Goal: Navigation & Orientation: Find specific page/section

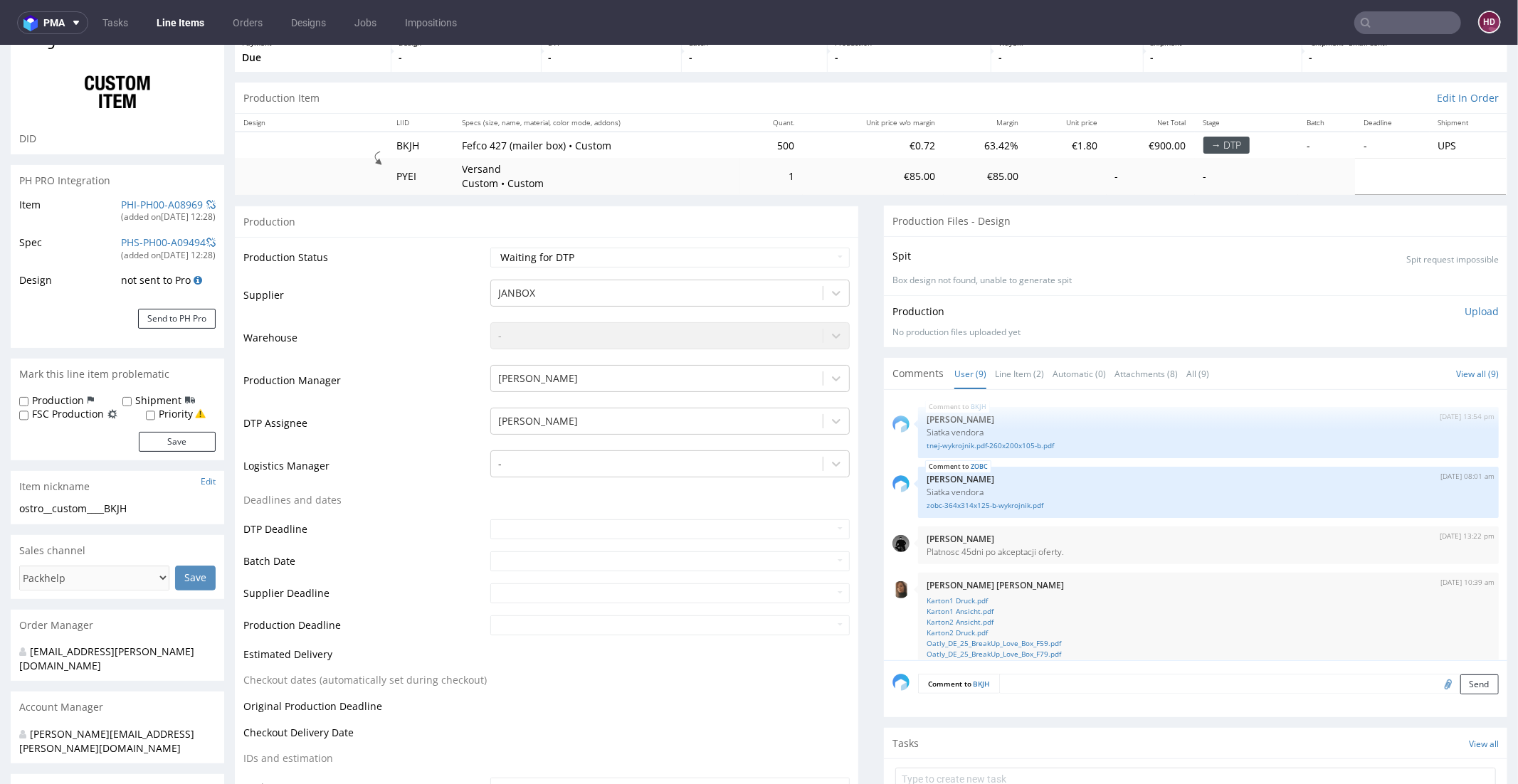
scroll to position [88, 0]
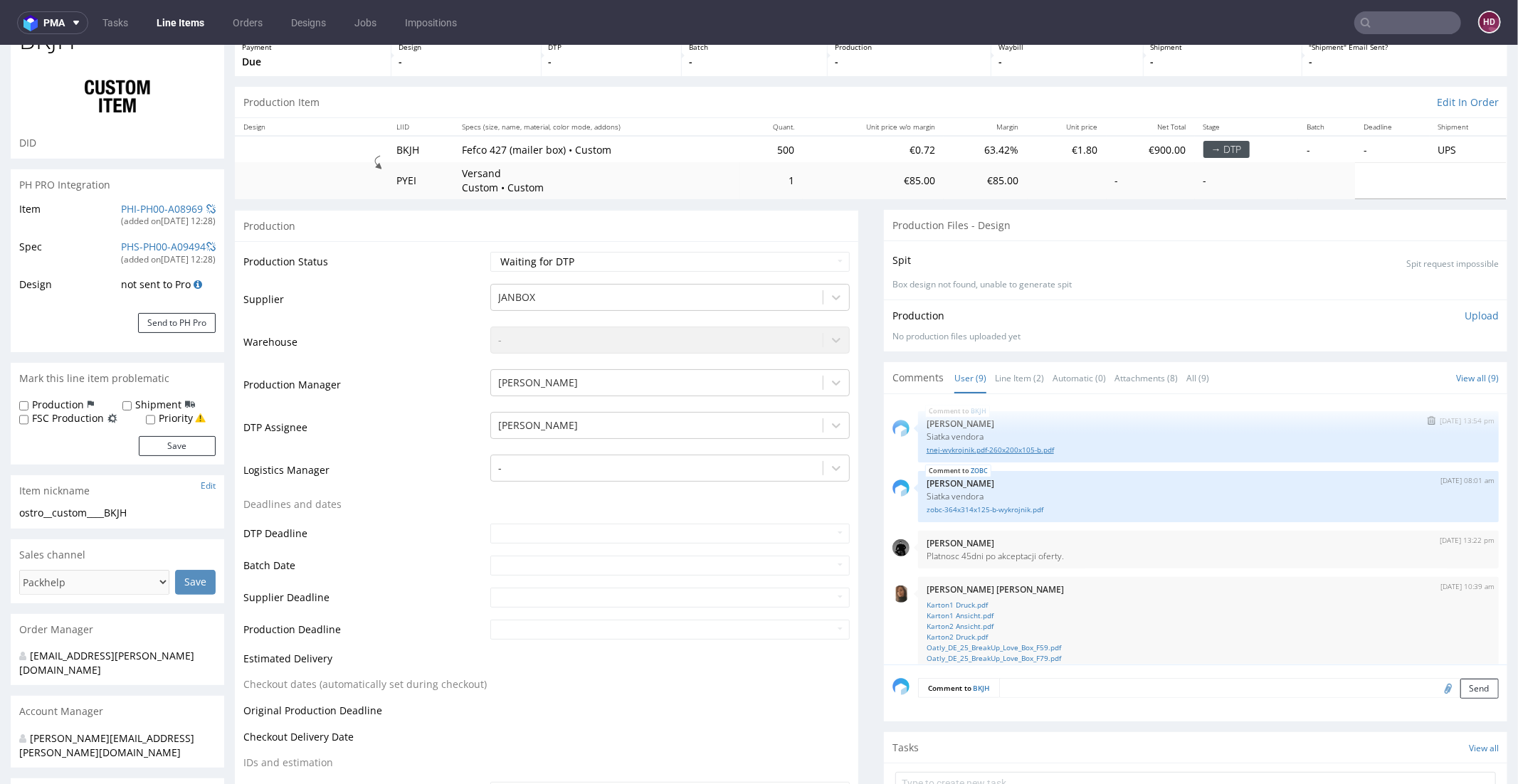
click at [945, 446] on link "tnej-wykrojnik.pdf-260x200x105-b.pdf" at bounding box center [1208, 449] width 563 height 11
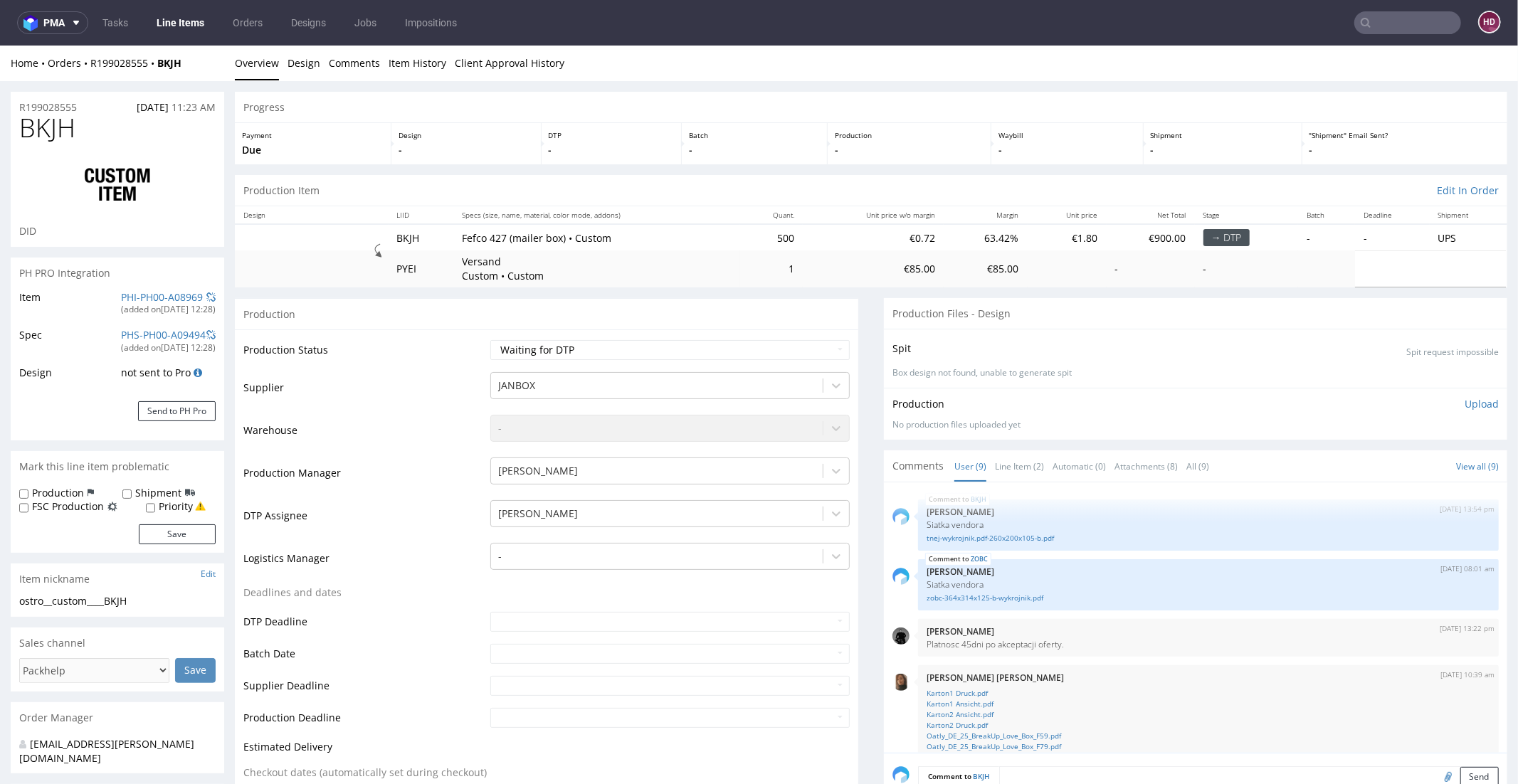
scroll to position [260, 0]
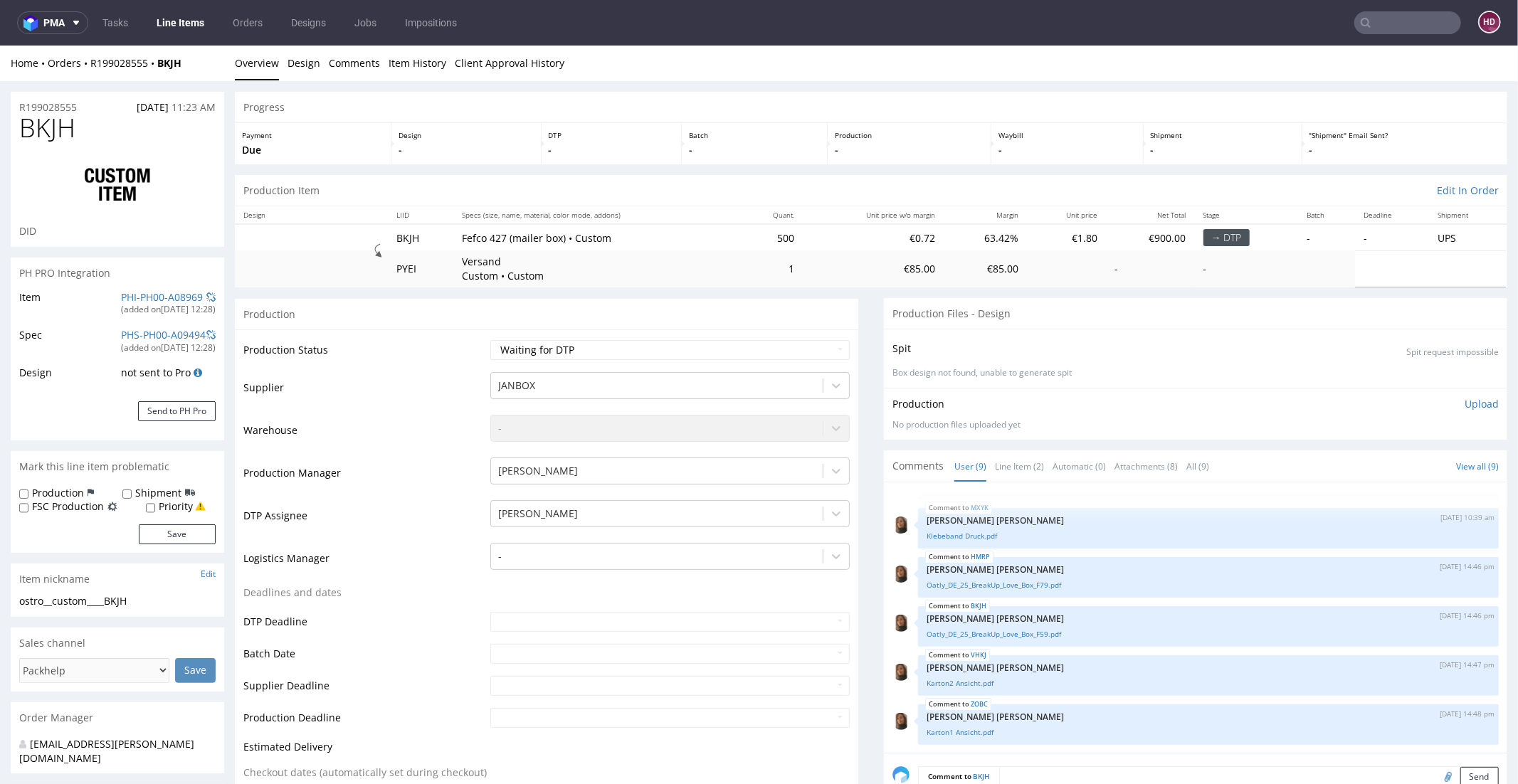
click at [172, 23] on link "Line Items" at bounding box center [181, 23] width 65 height 23
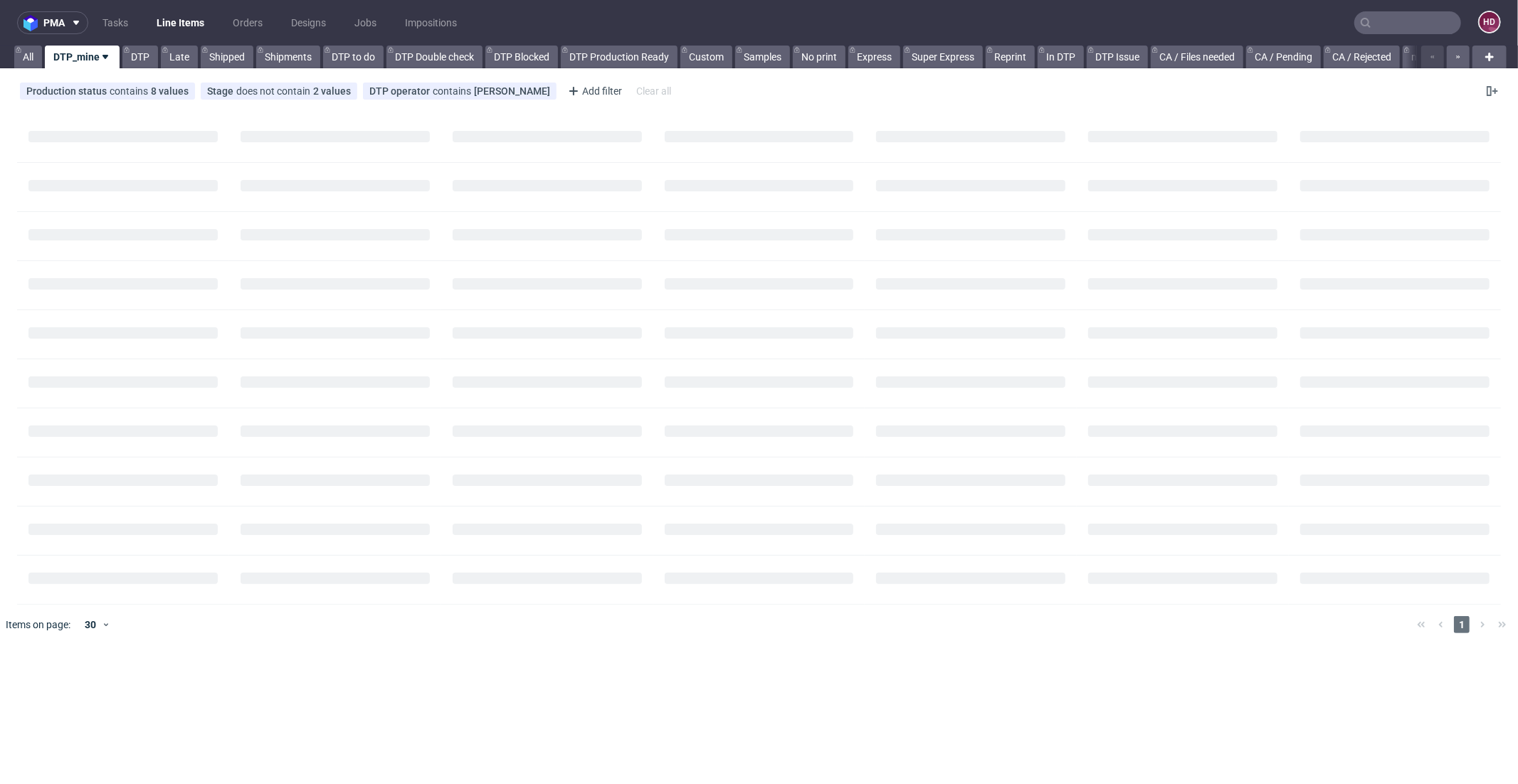
click at [172, 23] on link "Line Items" at bounding box center [181, 23] width 65 height 23
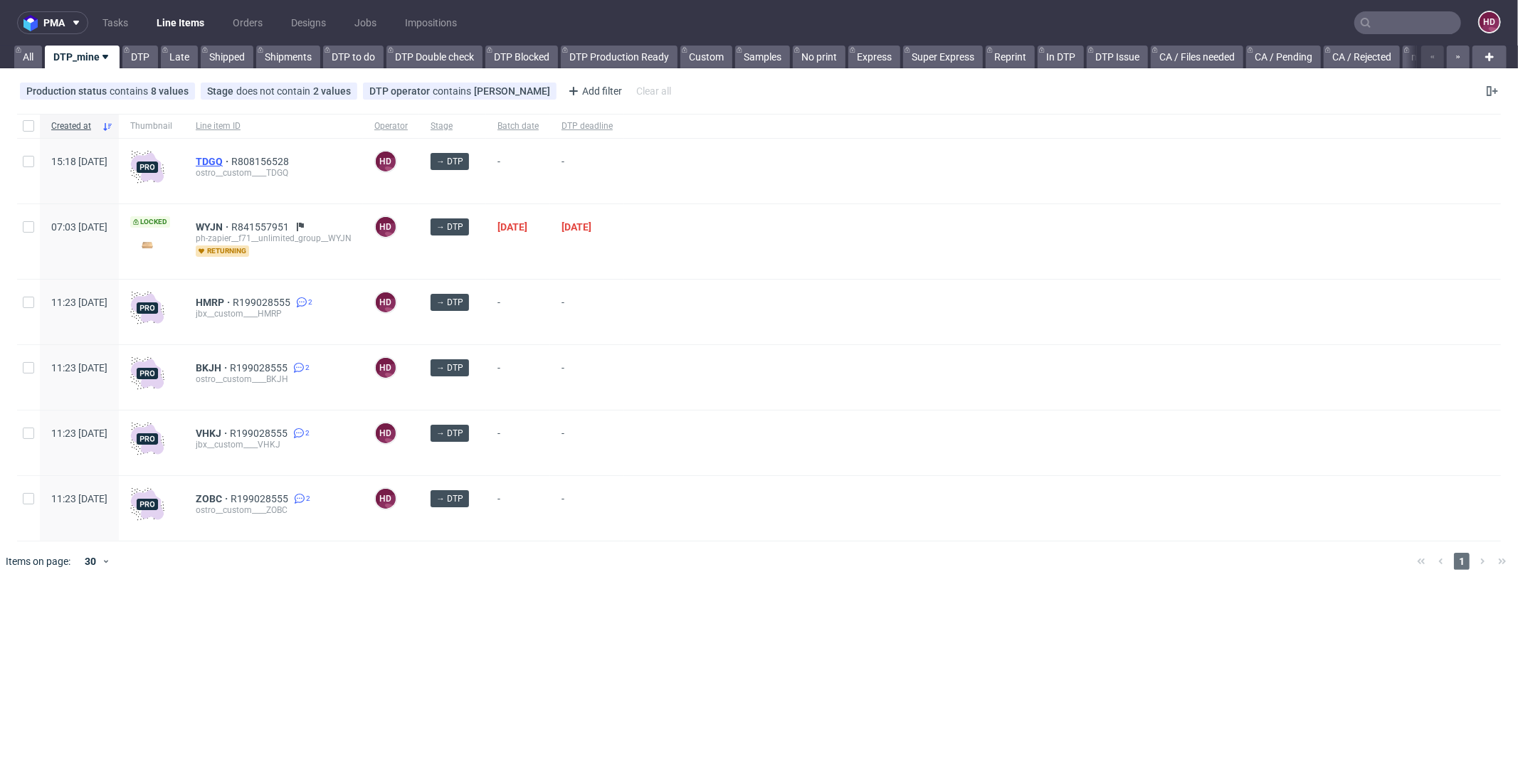
click at [231, 160] on span "TDGQ" at bounding box center [213, 161] width 36 height 11
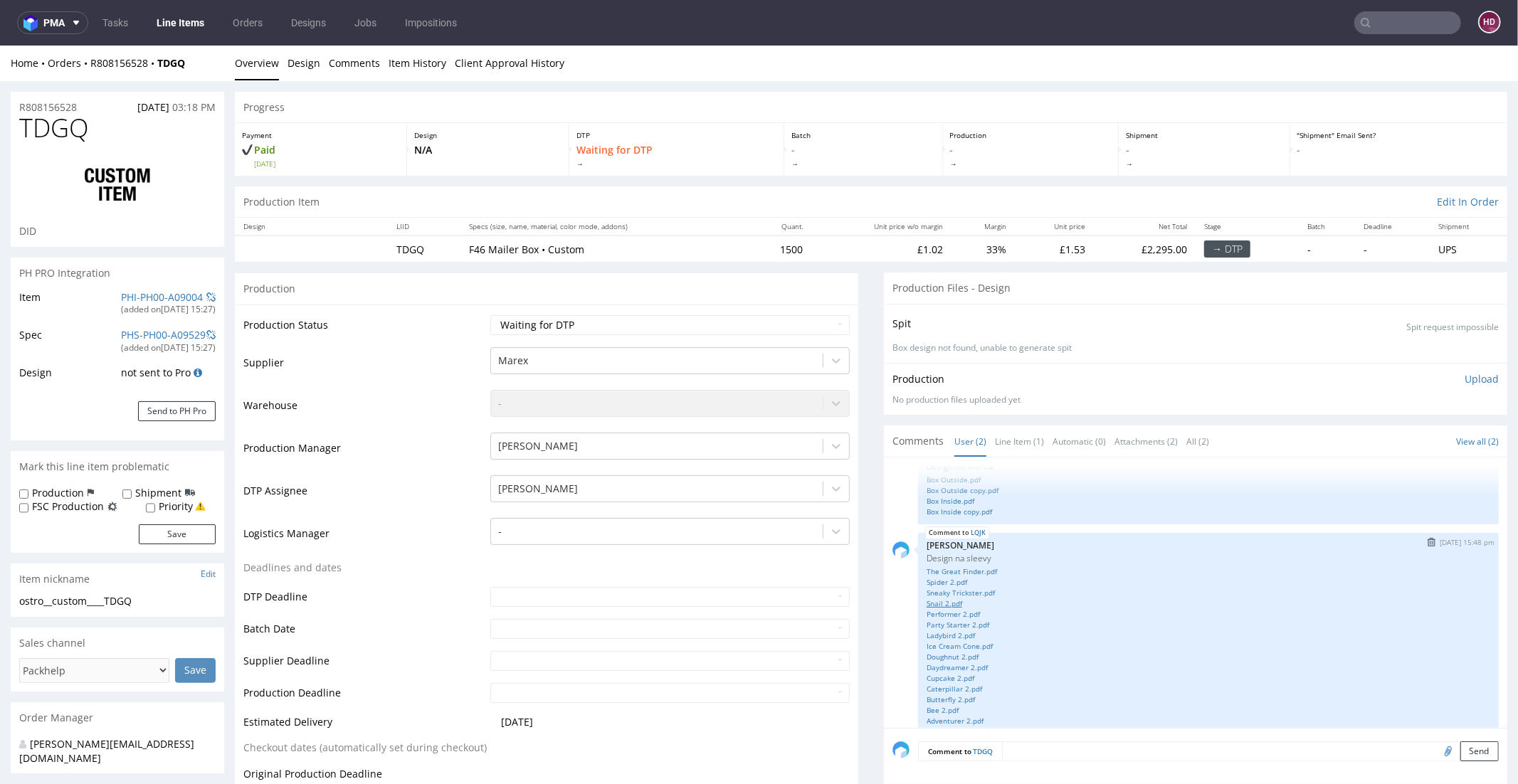
scroll to position [47, 0]
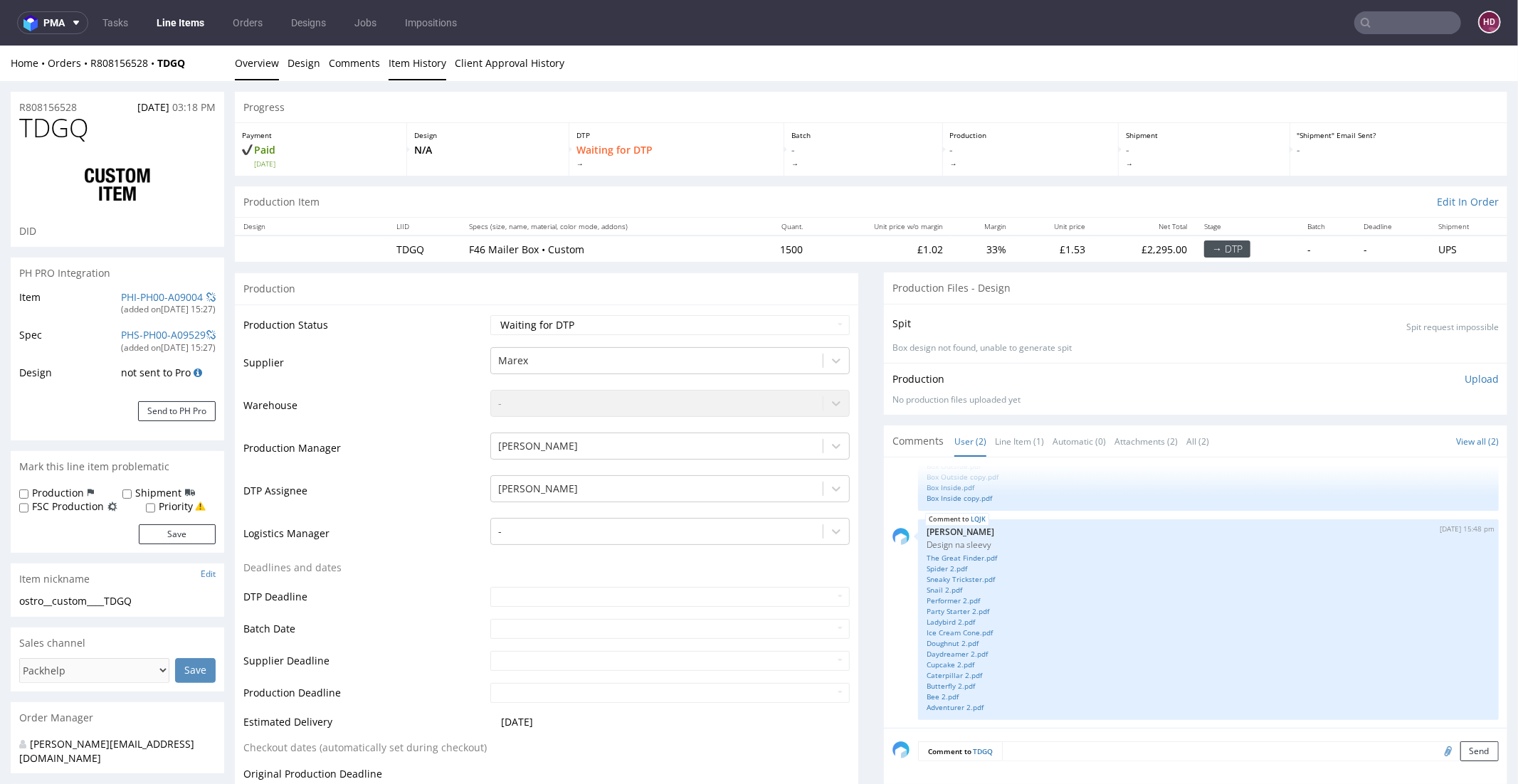
click at [409, 57] on link "Item History" at bounding box center [418, 62] width 57 height 35
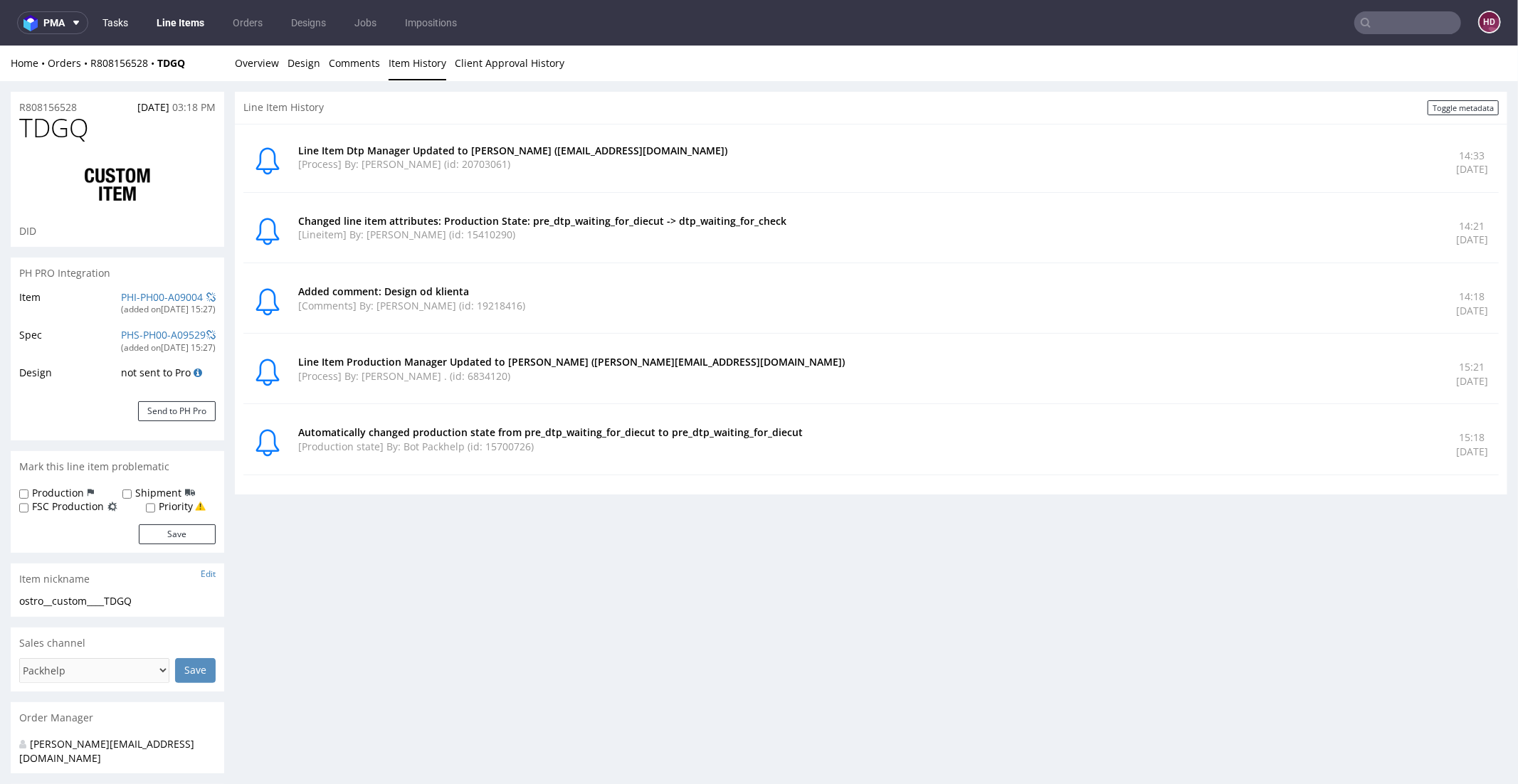
click at [118, 18] on link "Tasks" at bounding box center [115, 23] width 42 height 23
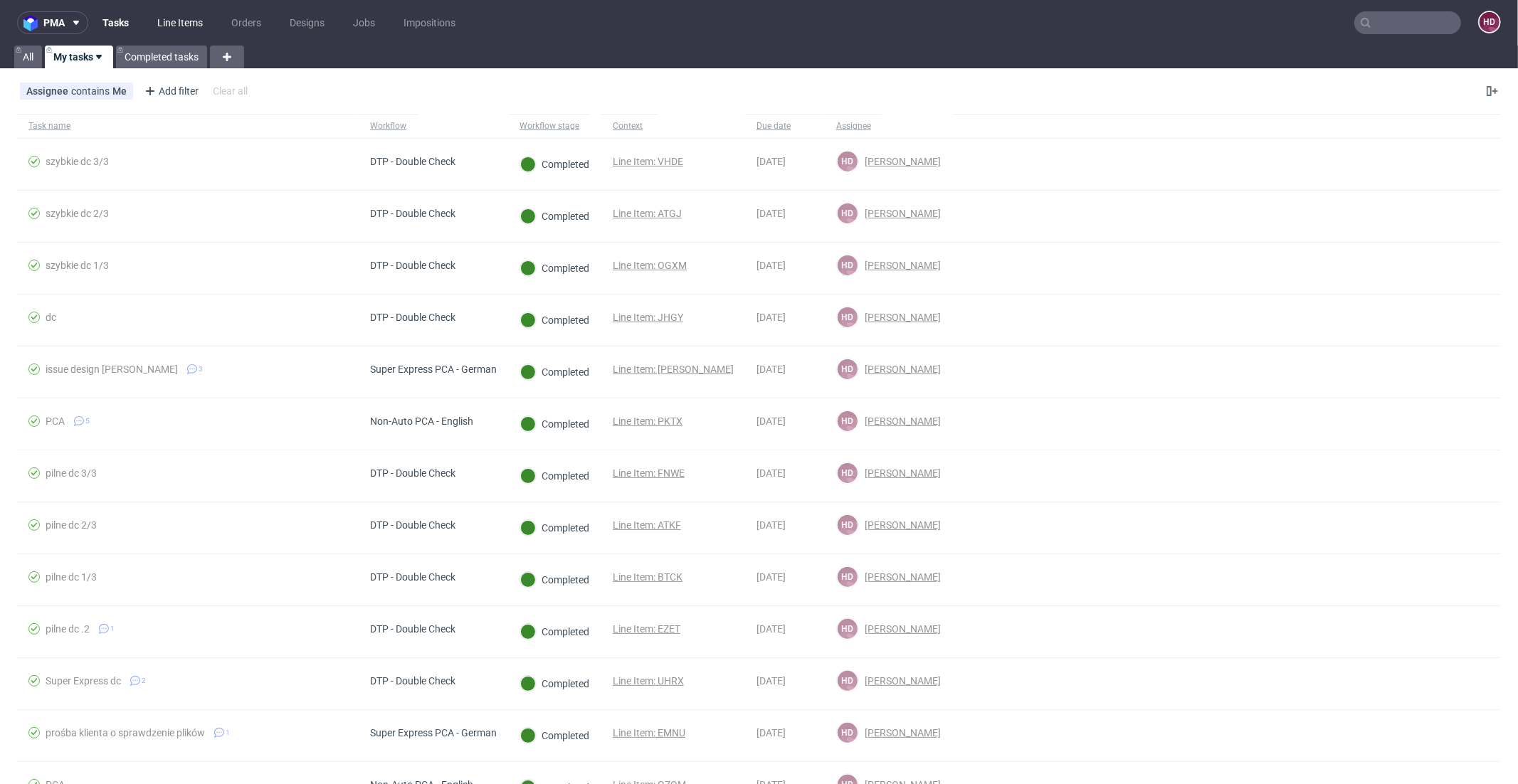
click at [186, 19] on link "Line Items" at bounding box center [180, 23] width 63 height 23
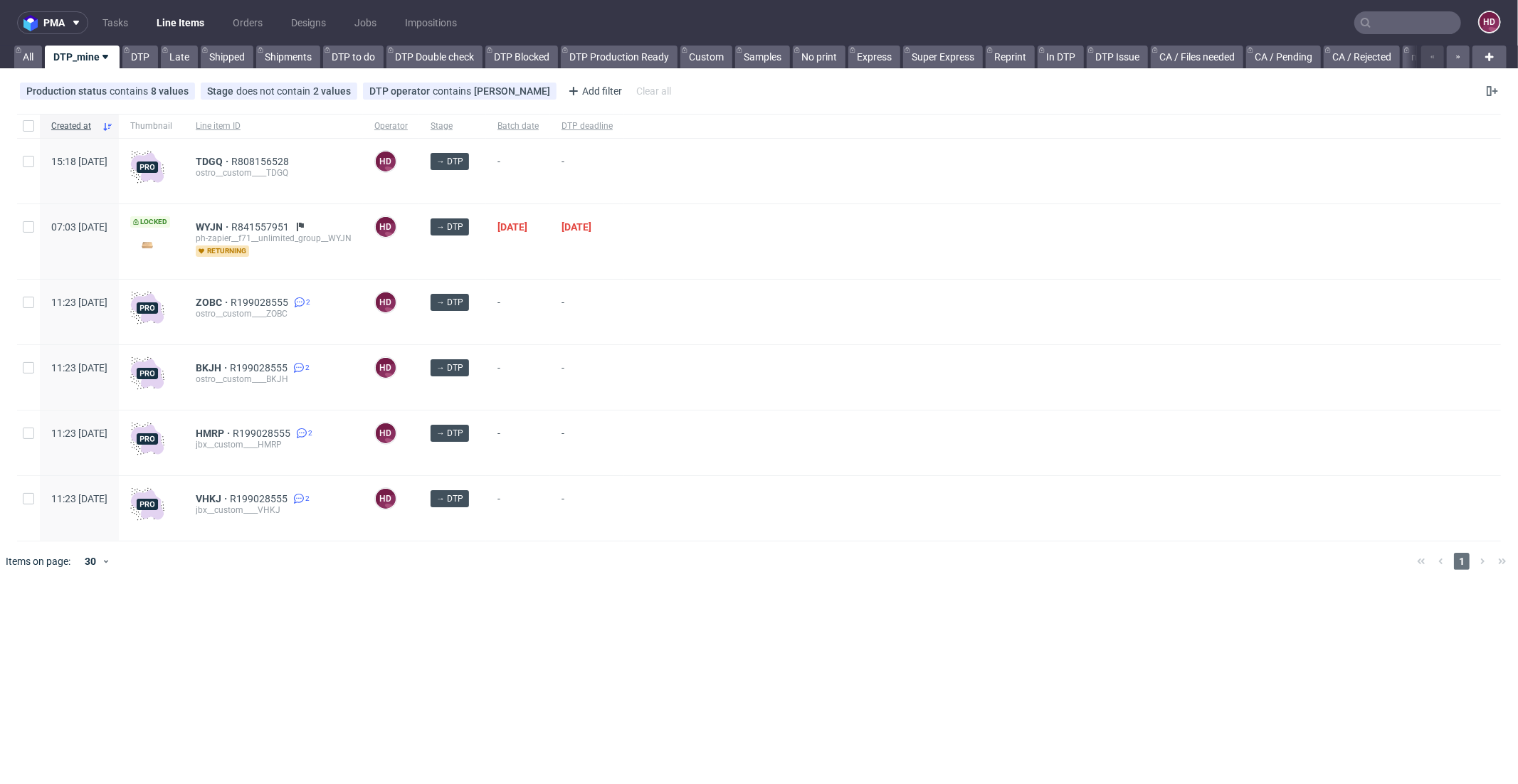
click at [254, 153] on div "TDGQ R808156528 ostro__custom____TDGQ" at bounding box center [274, 172] width 178 height 65
click at [231, 158] on span "TDGQ" at bounding box center [213, 161] width 36 height 11
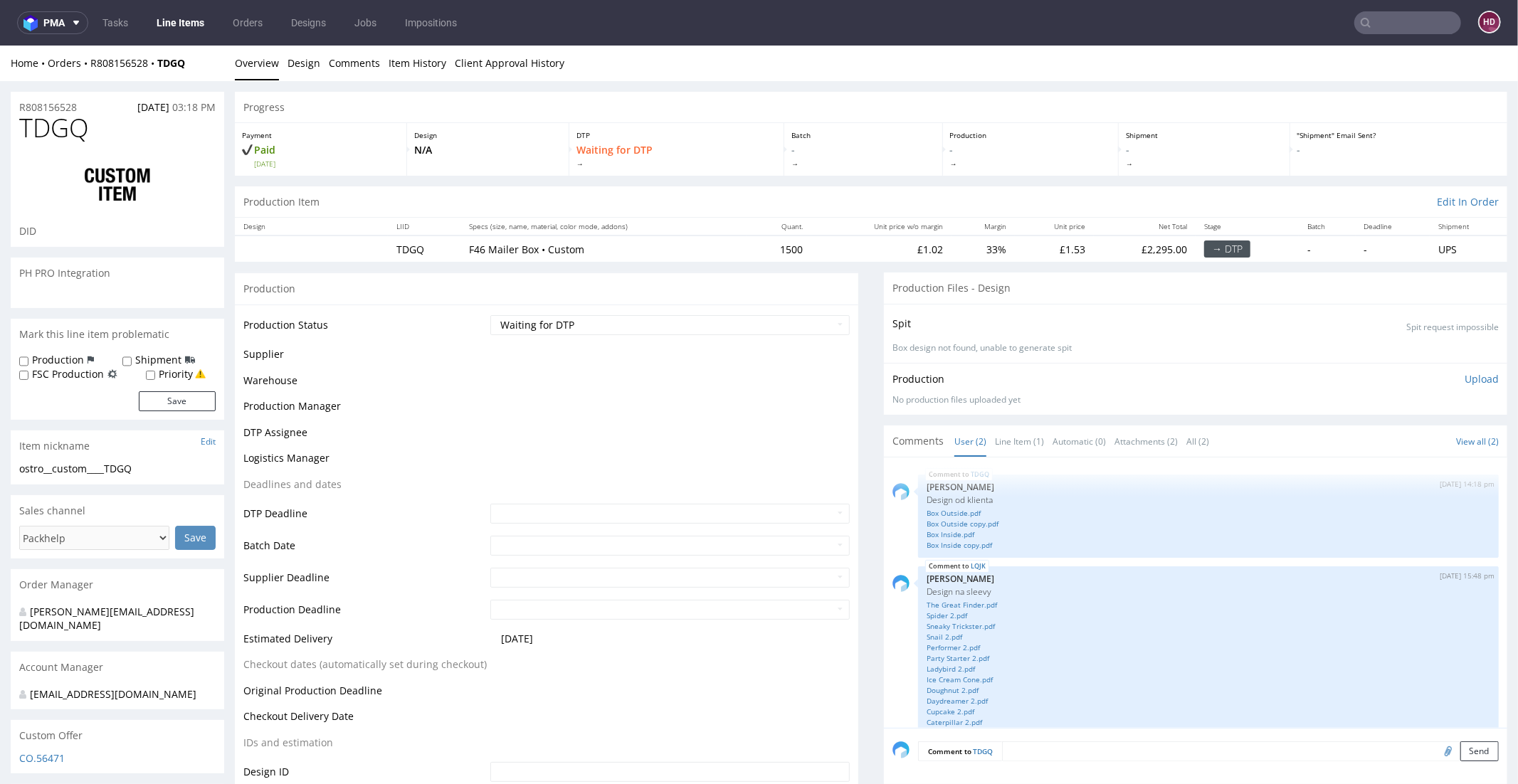
scroll to position [48, 0]
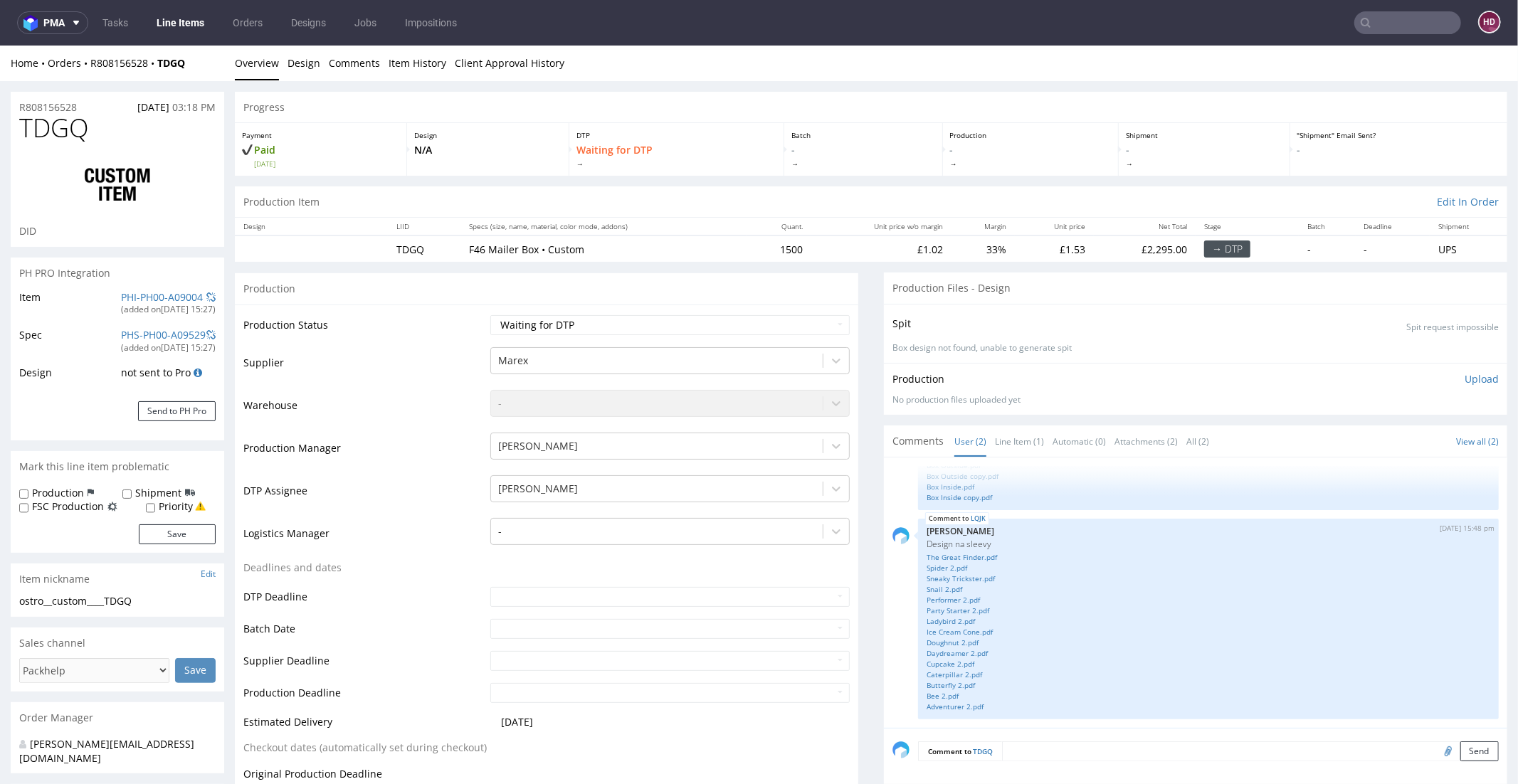
click at [157, 20] on link "Line Items" at bounding box center [181, 23] width 65 height 23
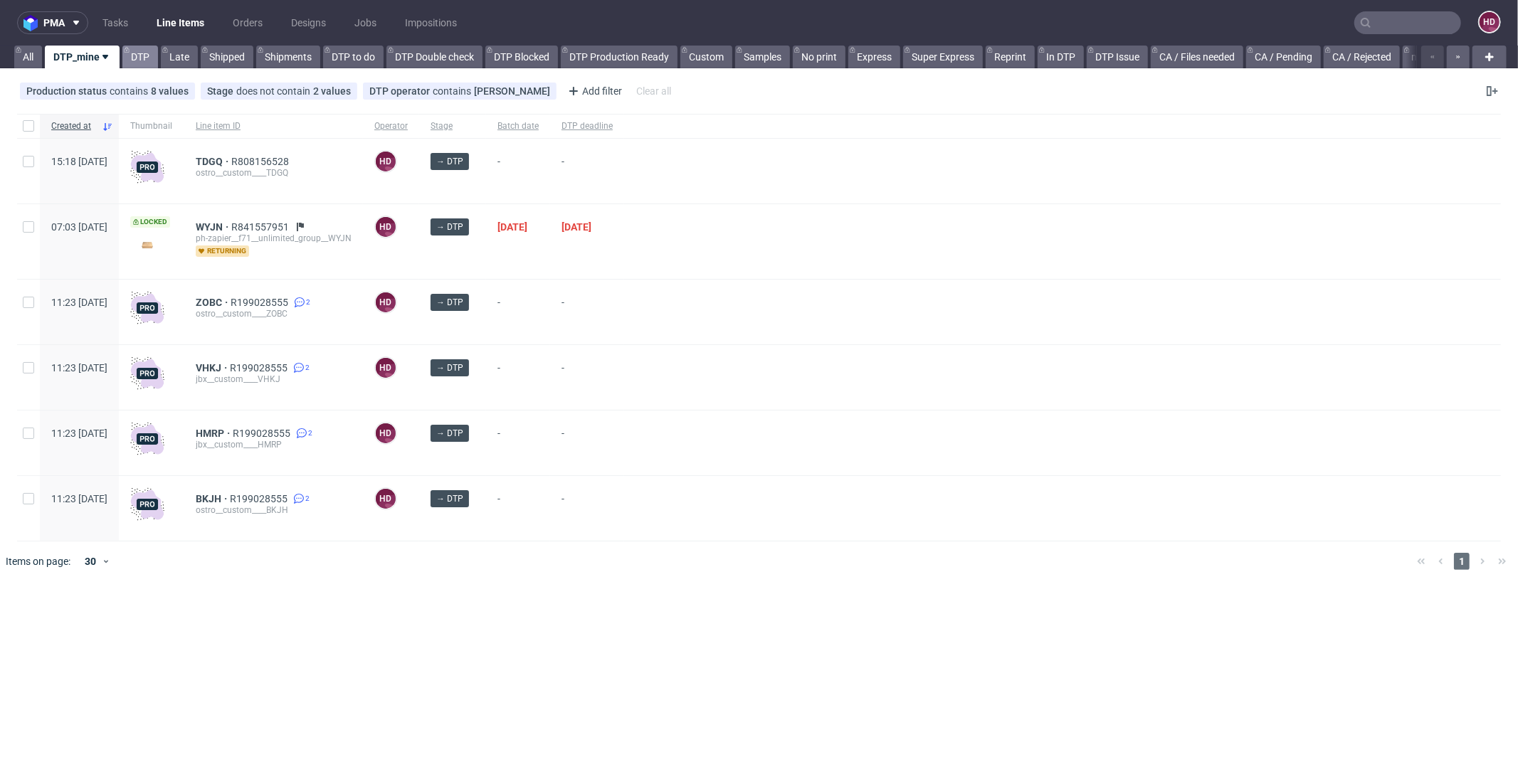
click at [144, 57] on link "DTP" at bounding box center [140, 57] width 36 height 23
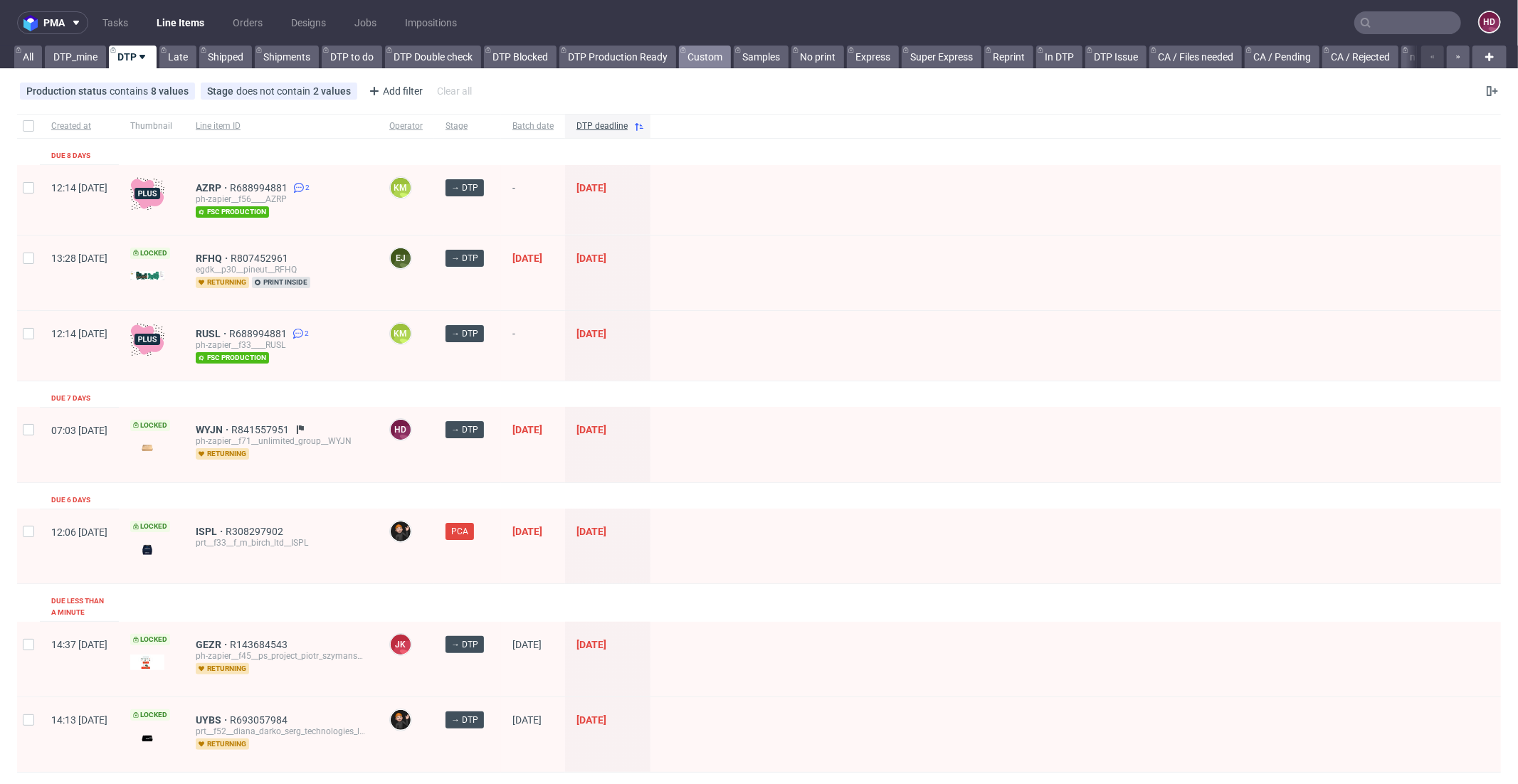
click at [695, 56] on link "Custom" at bounding box center [705, 57] width 52 height 23
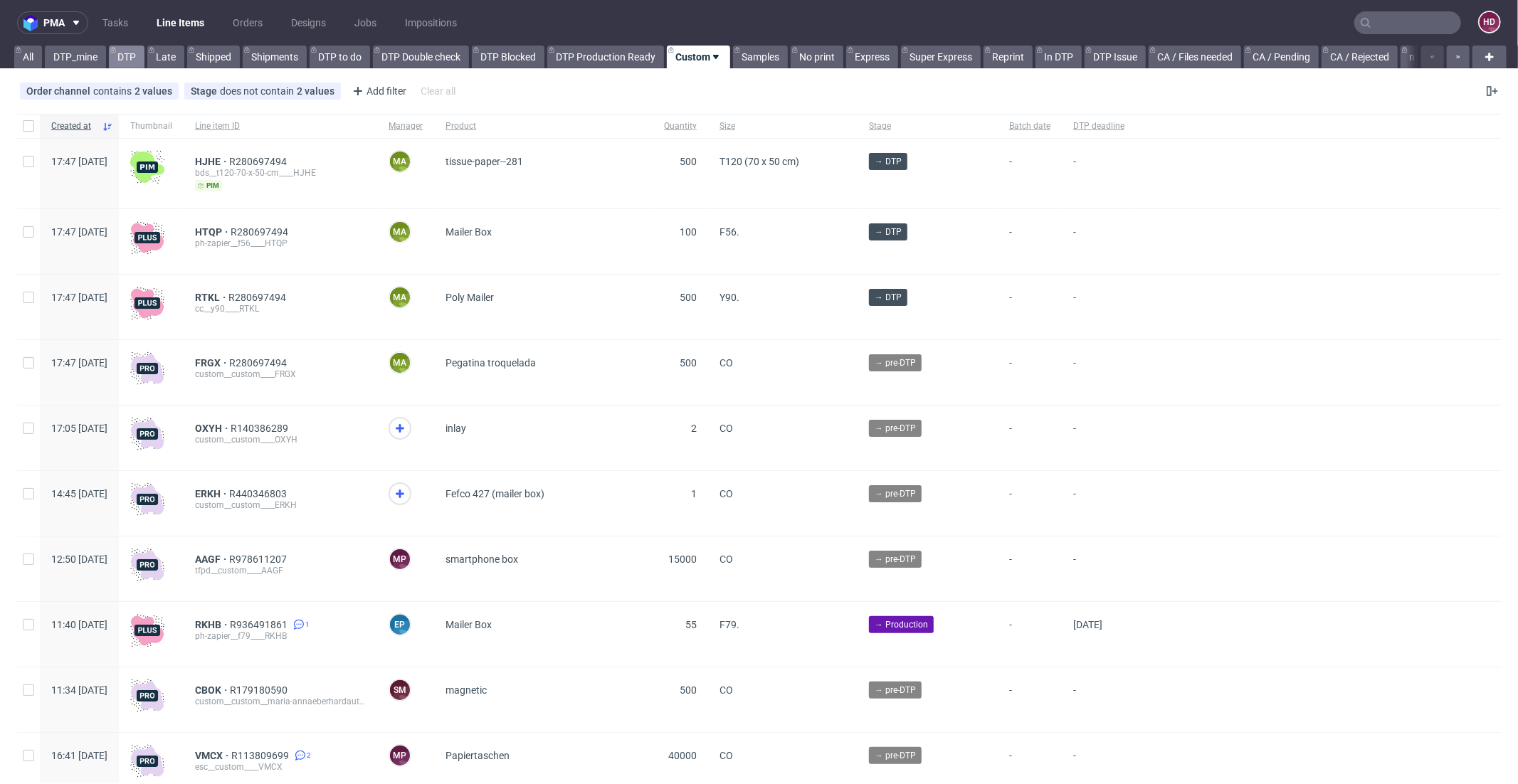
click at [125, 54] on link "DTP" at bounding box center [126, 57] width 36 height 23
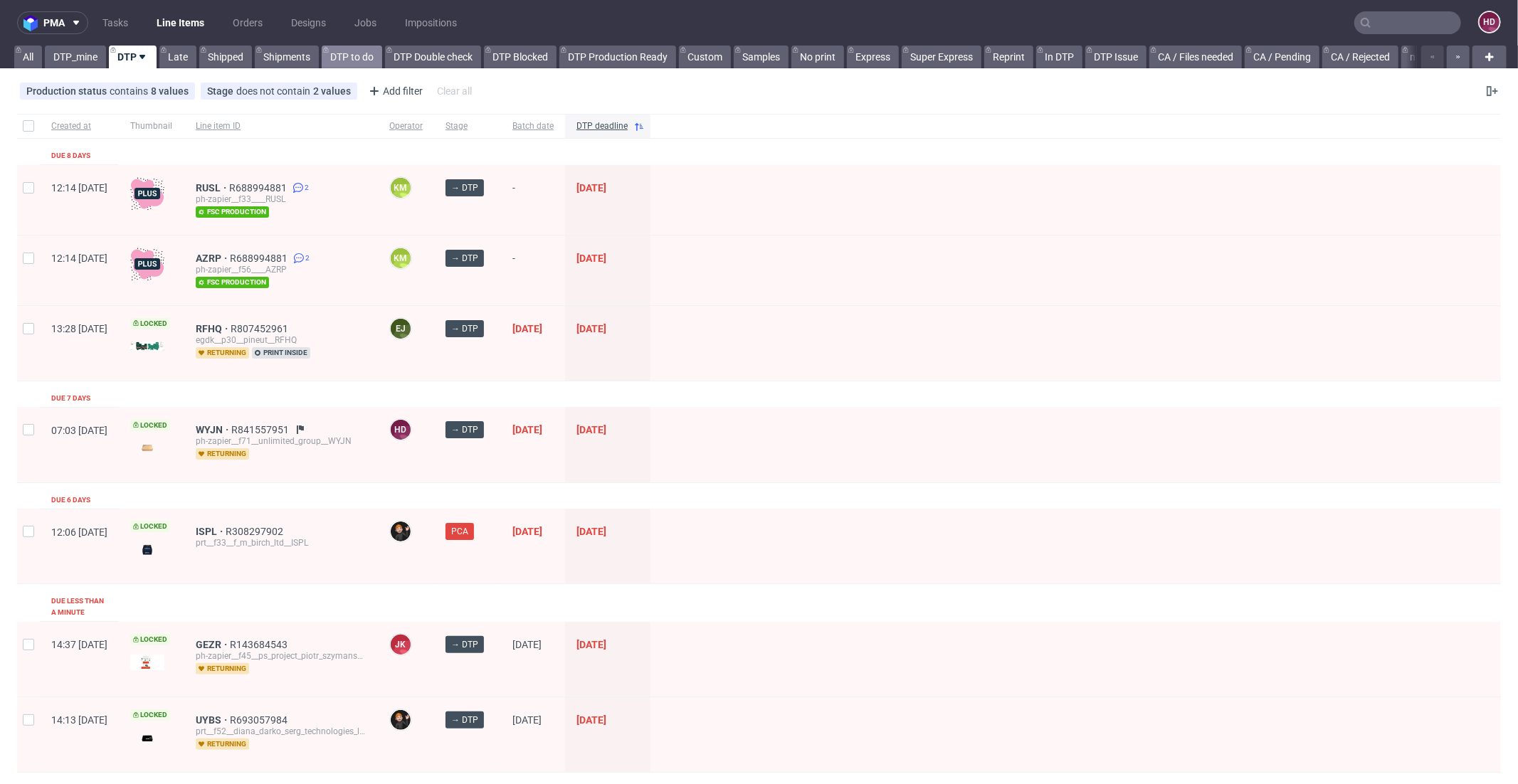
click at [335, 63] on link "DTP to do" at bounding box center [352, 57] width 61 height 23
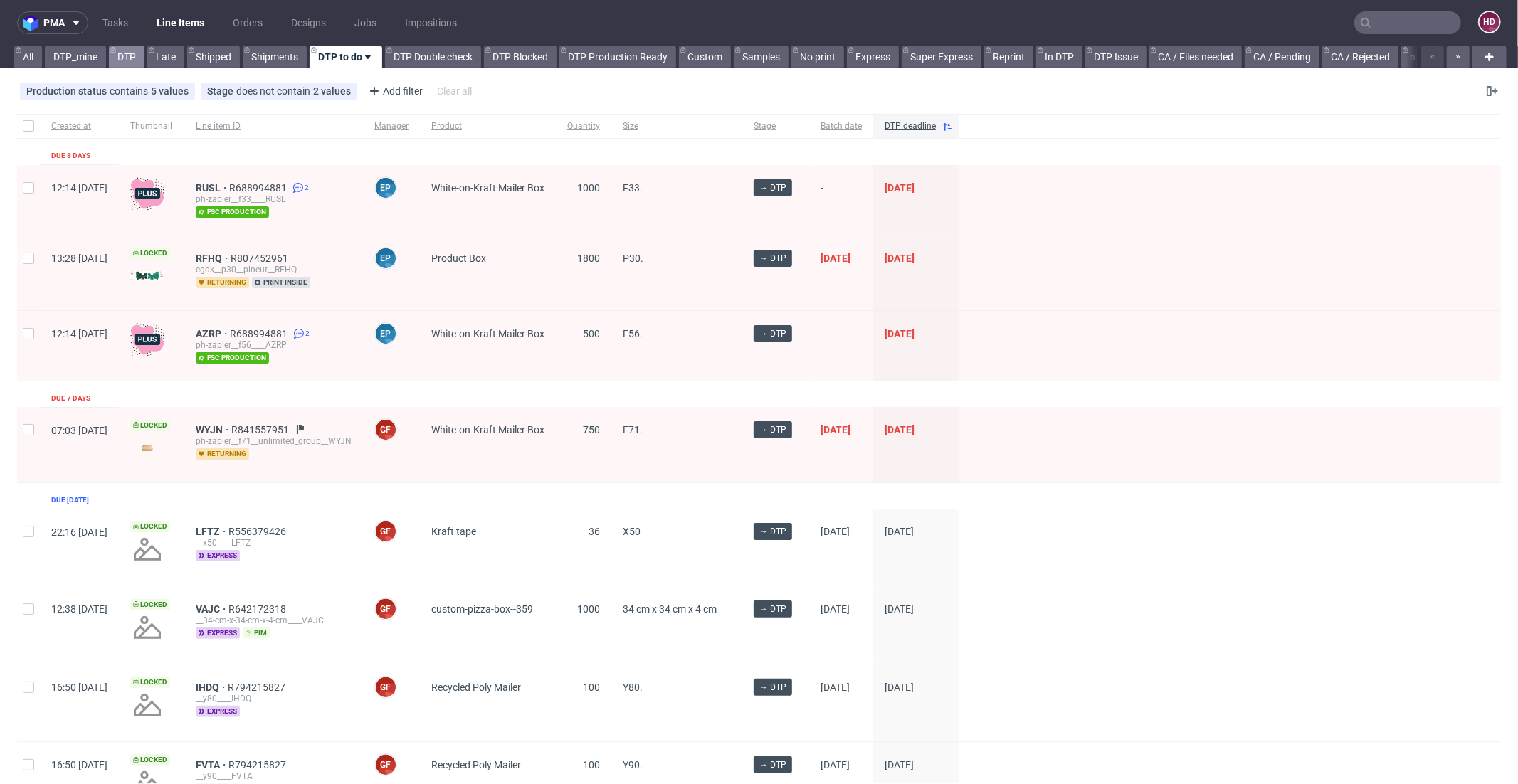
click at [132, 57] on link "DTP" at bounding box center [126, 57] width 36 height 23
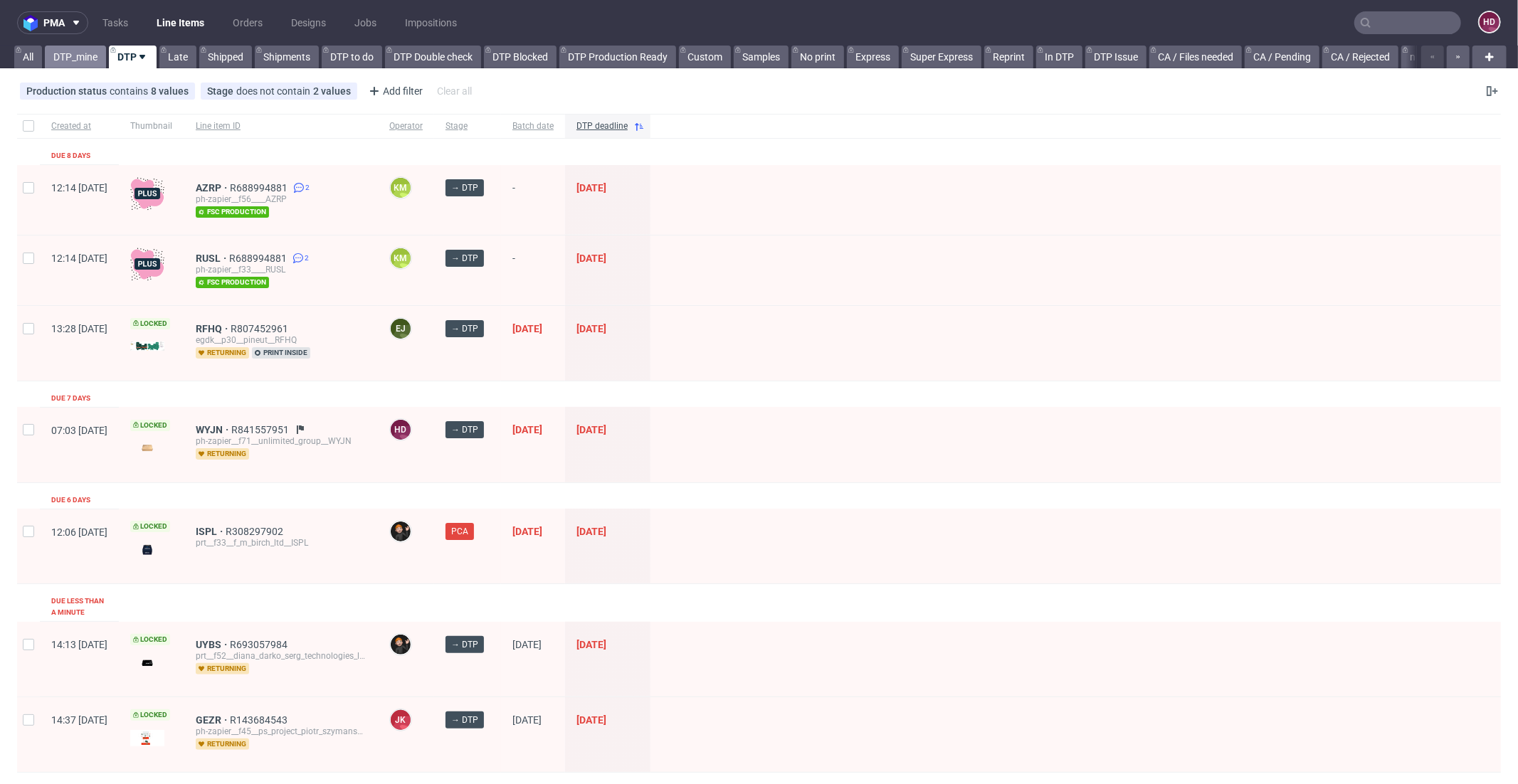
click at [91, 67] on link "DTP_mine" at bounding box center [75, 57] width 61 height 23
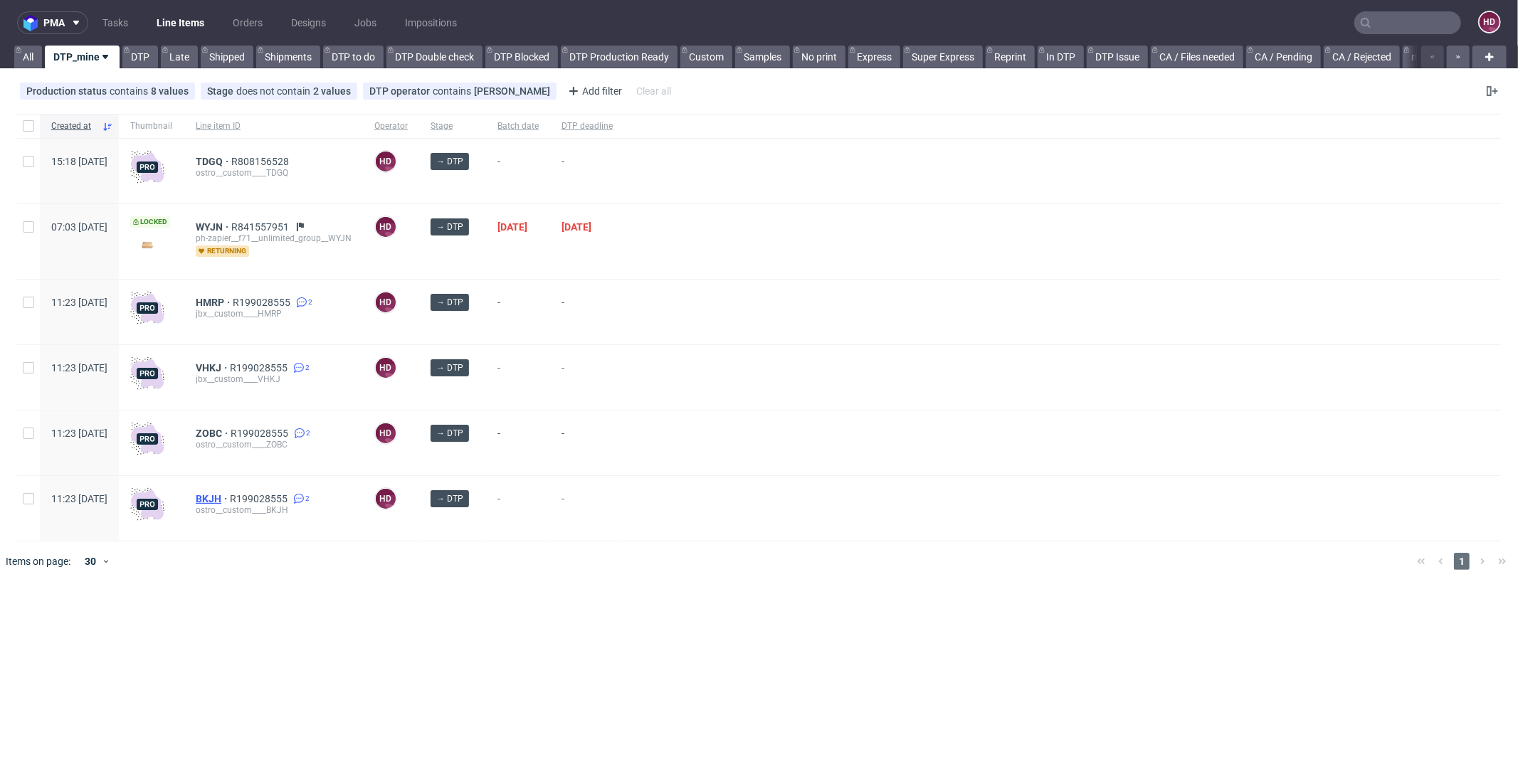
click at [230, 496] on span "BKJH" at bounding box center [213, 498] width 34 height 11
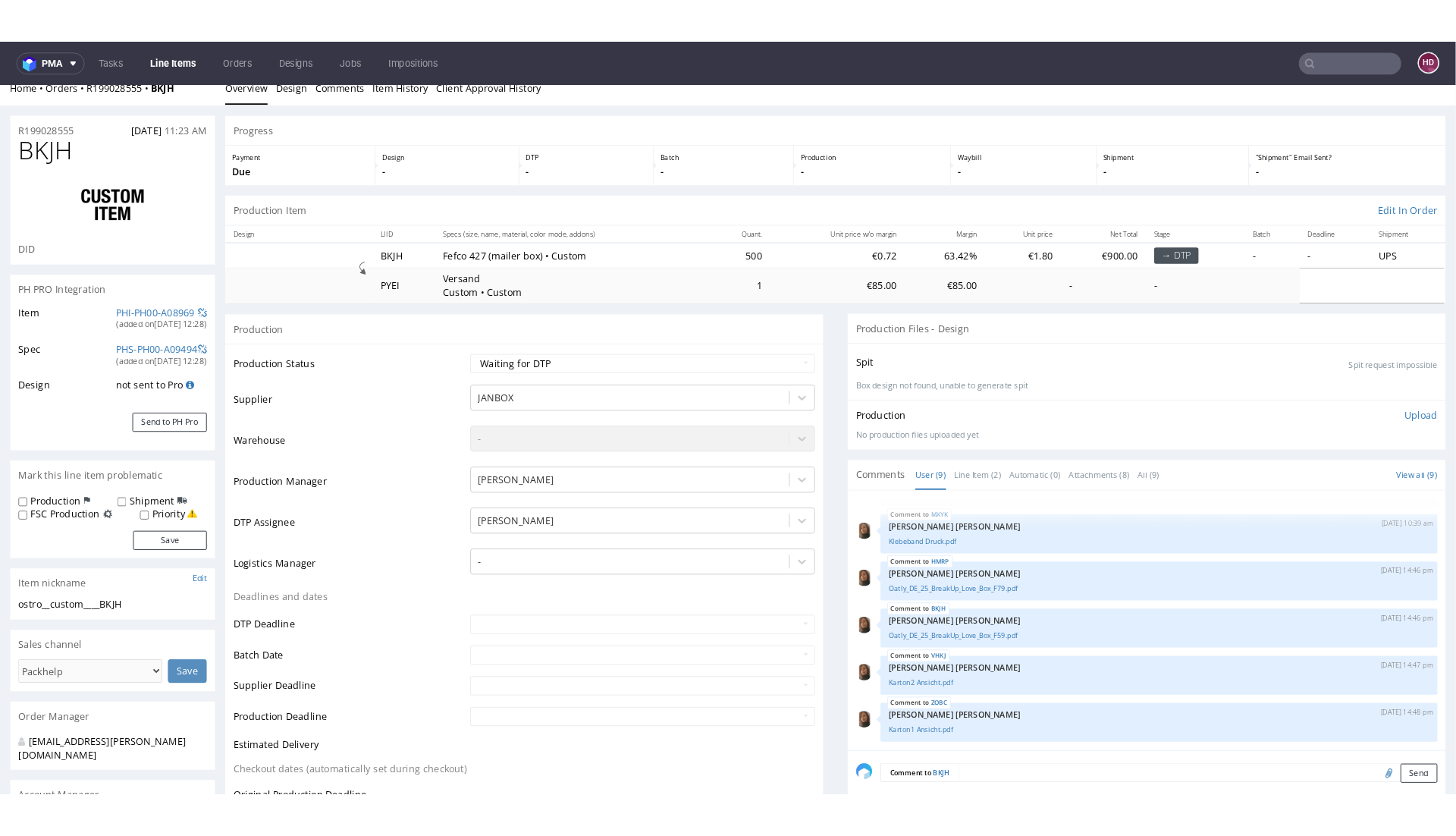
scroll to position [27, 0]
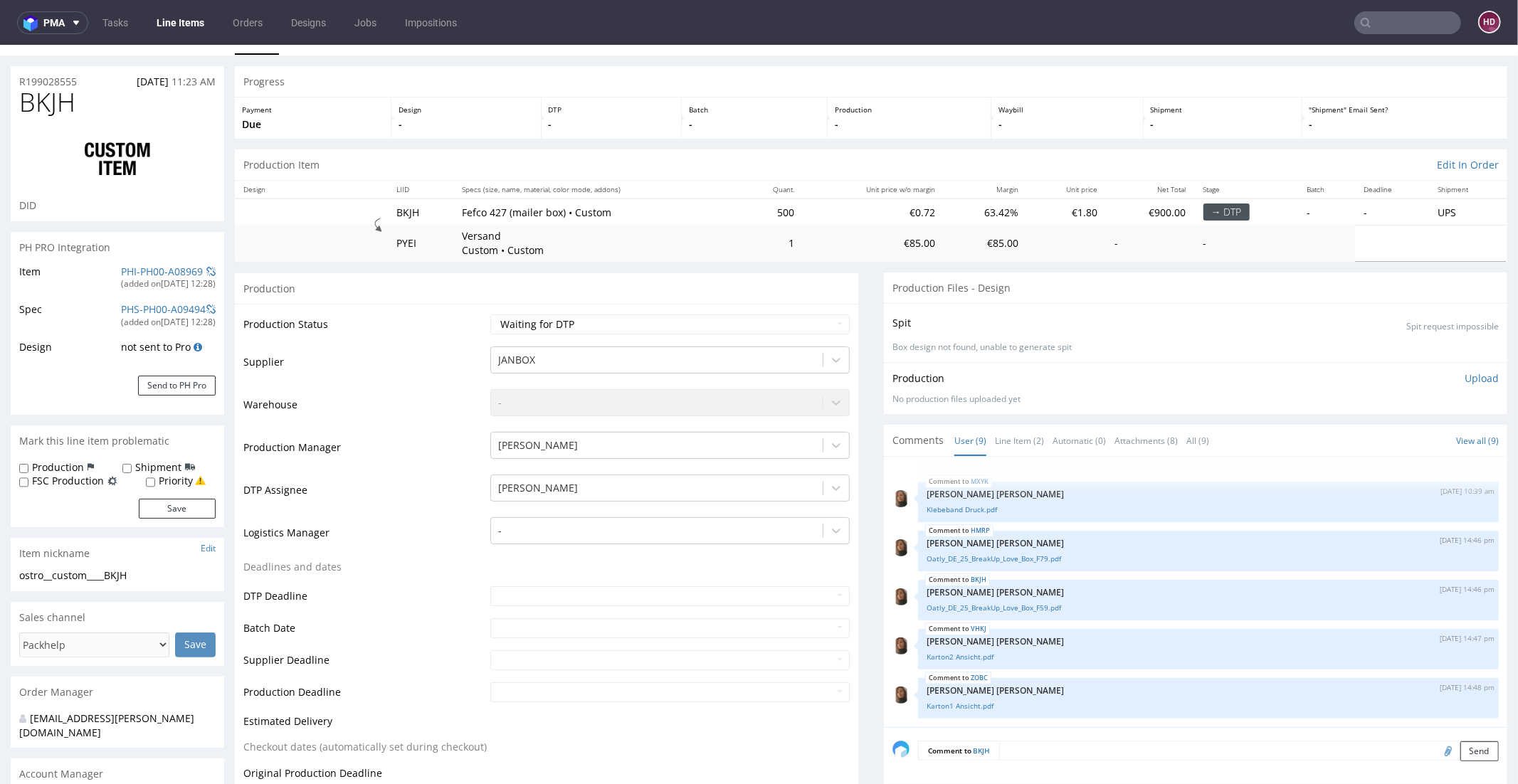
click at [151, 570] on div "ostro__custom____BKJH" at bounding box center [117, 575] width 197 height 14
drag, startPoint x: 151, startPoint y: 574, endPoint x: 0, endPoint y: 576, distance: 151.0
copy div "ostro__custom____BKJH"
drag, startPoint x: 86, startPoint y: 82, endPoint x: 18, endPoint y: 67, distance: 69.6
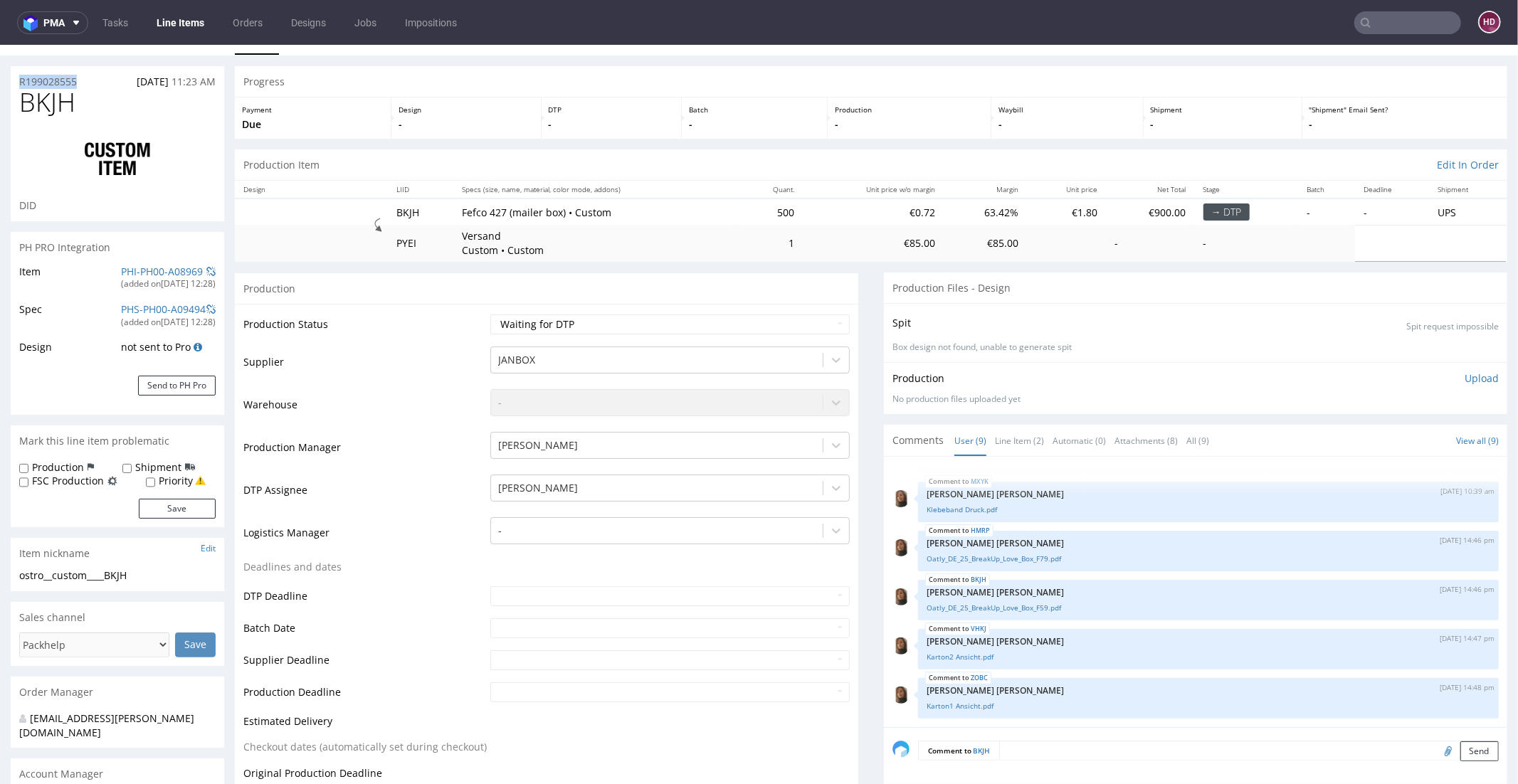
click at [18, 67] on div "R199028555 [DATE] 11:23 AM" at bounding box center [117, 77] width 213 height 23
copy p "R199028555"
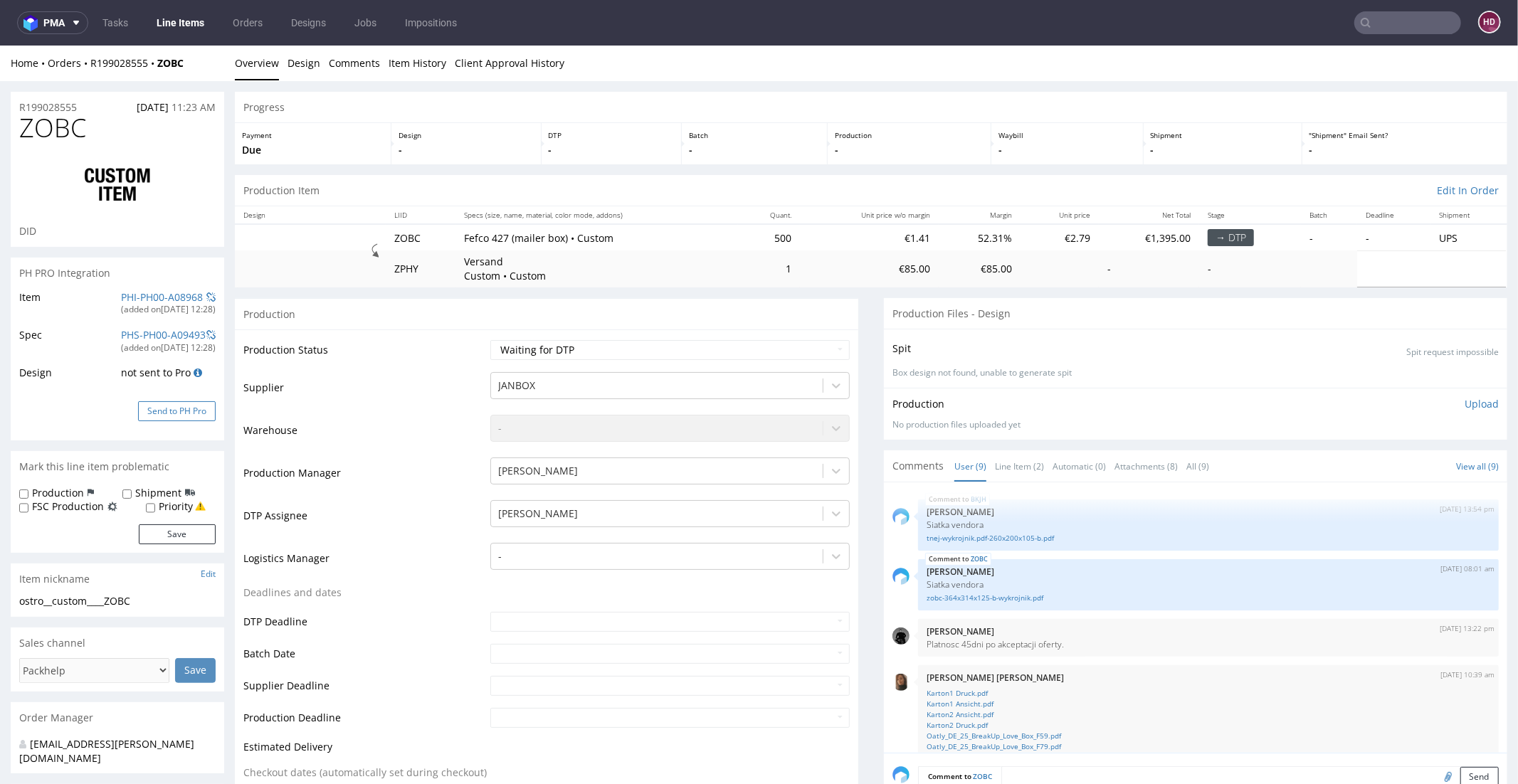
scroll to position [260, 0]
